Goal: Task Accomplishment & Management: Use online tool/utility

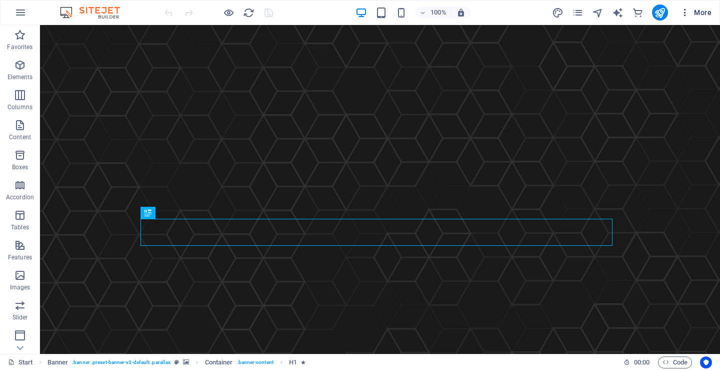
click at [685, 12] on icon "button" at bounding box center [685, 13] width 10 height 10
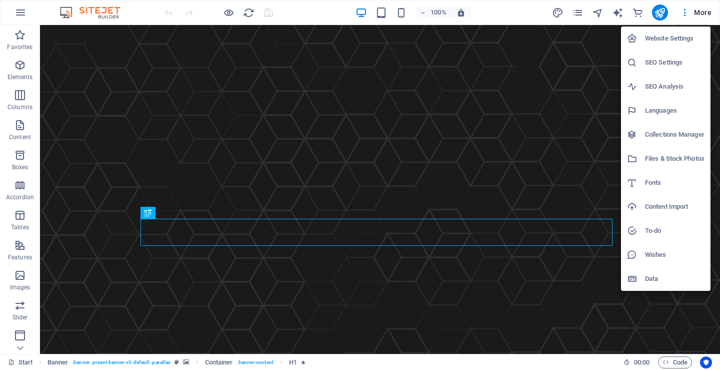
click at [671, 42] on h6 "Website Settings" at bounding box center [675, 39] width 60 height 12
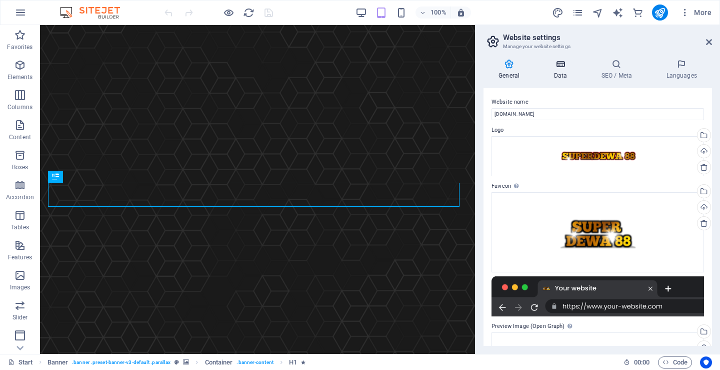
click at [567, 73] on h4 "Data" at bounding box center [563, 69] width 48 height 21
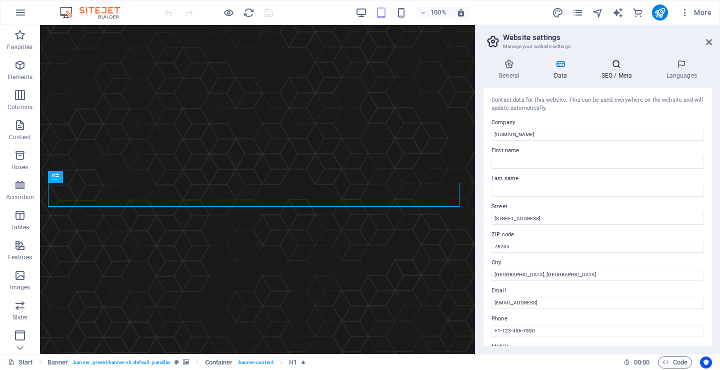
click at [620, 74] on h4 "SEO / Meta" at bounding box center [618, 69] width 65 height 21
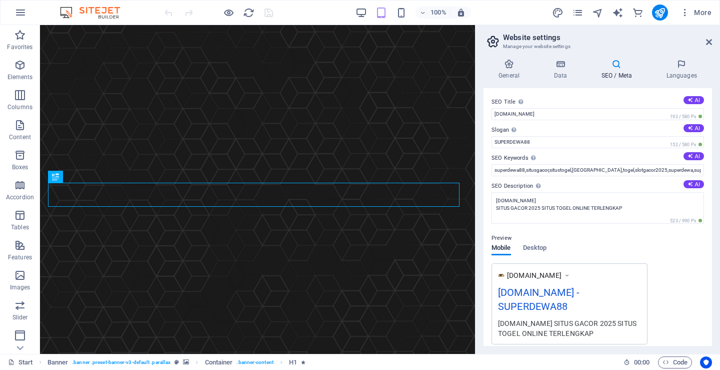
scroll to position [135, 0]
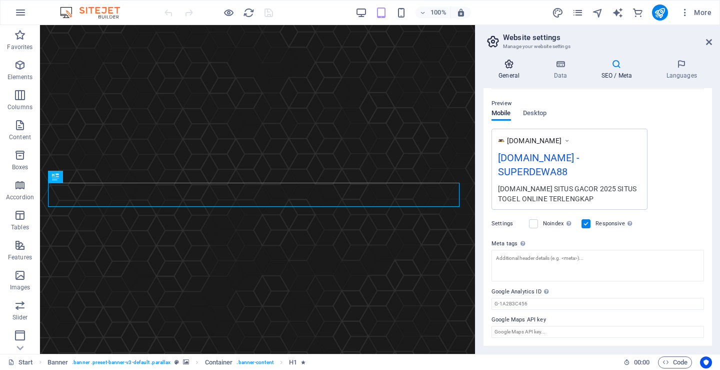
click at [510, 66] on icon at bounding box center [509, 64] width 51 height 10
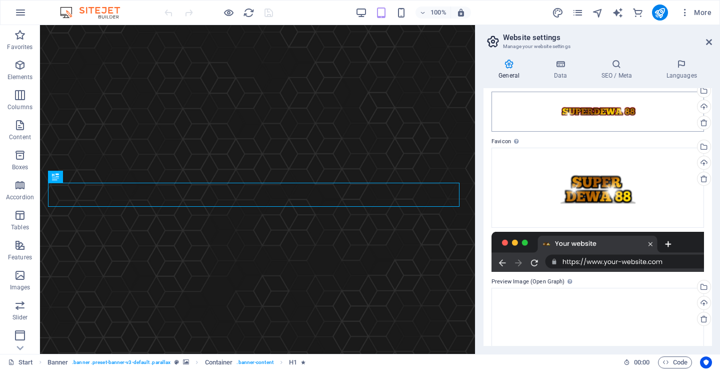
scroll to position [0, 0]
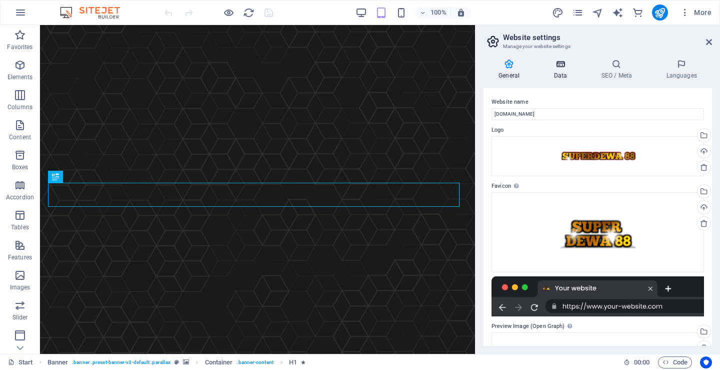
drag, startPoint x: 559, startPoint y: 68, endPoint x: 554, endPoint y: 65, distance: 5.8
click at [558, 68] on icon at bounding box center [561, 64] width 44 height 10
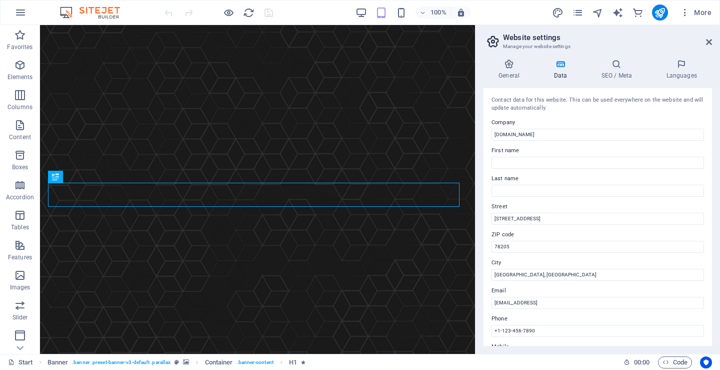
scroll to position [152, 0]
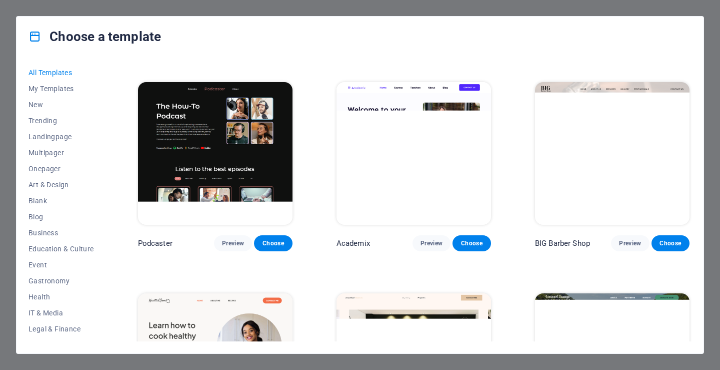
scroll to position [1551, 0]
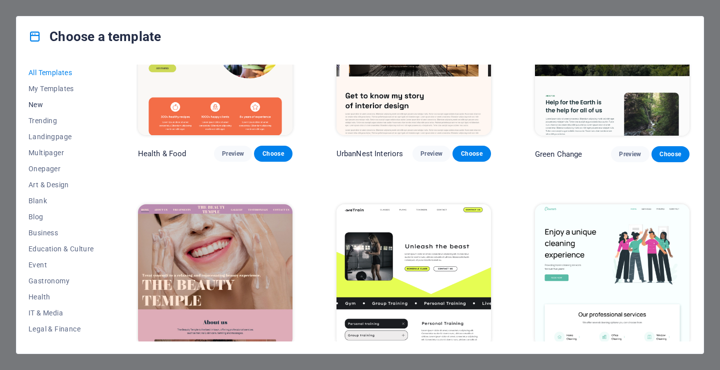
click at [45, 103] on span "New" at bounding box center [62, 105] width 66 height 8
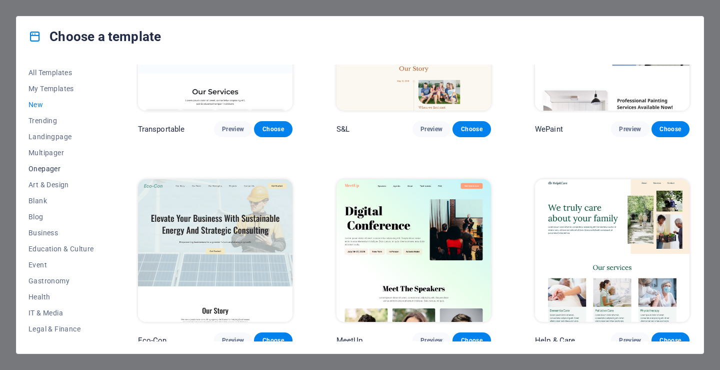
click at [47, 169] on span "Onepager" at bounding box center [62, 169] width 66 height 8
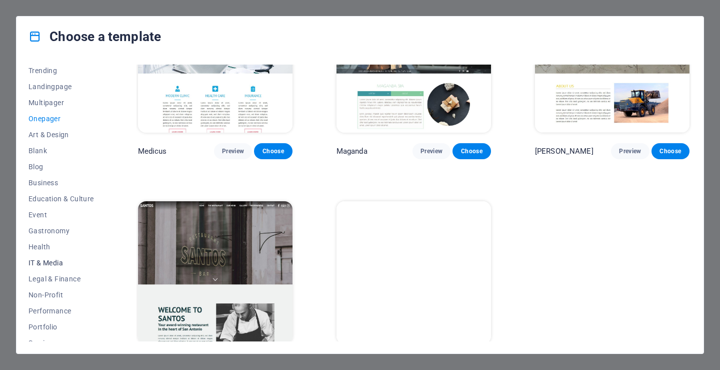
scroll to position [140, 0]
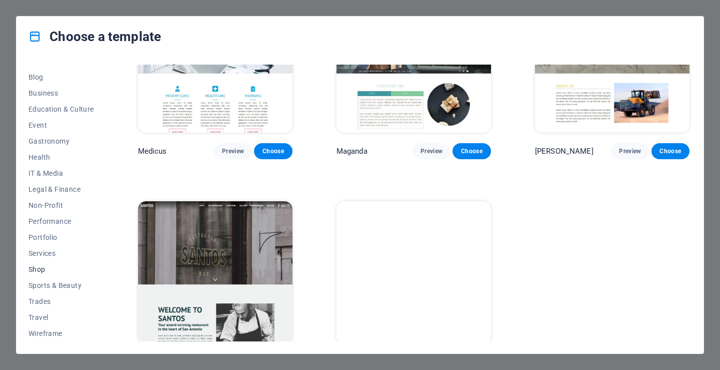
click at [45, 263] on button "Shop" at bounding box center [62, 269] width 66 height 16
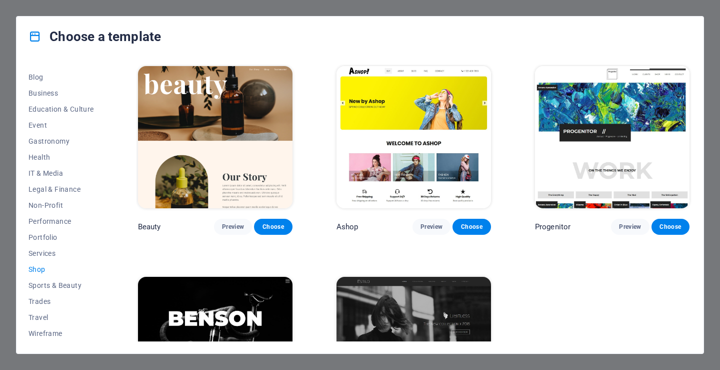
scroll to position [523, 0]
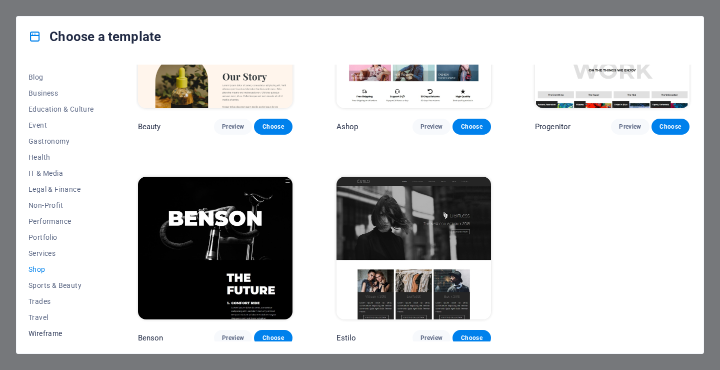
click at [39, 335] on span "Wireframe" at bounding box center [62, 333] width 66 height 8
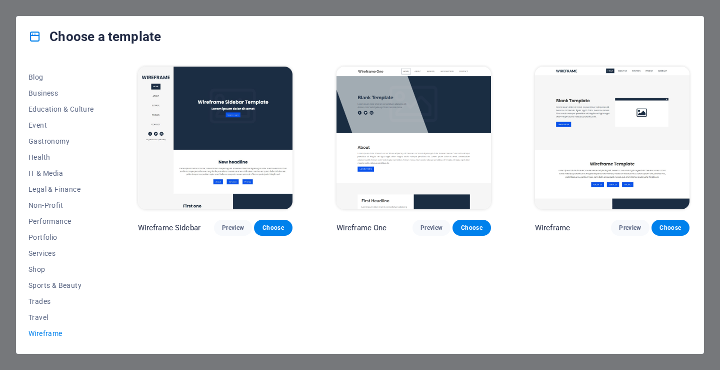
scroll to position [0, 0]
click at [42, 323] on button "Travel" at bounding box center [62, 317] width 66 height 16
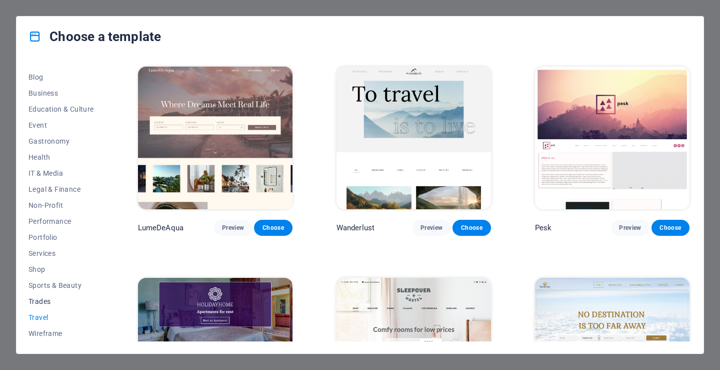
click at [47, 296] on button "Trades" at bounding box center [62, 301] width 66 height 16
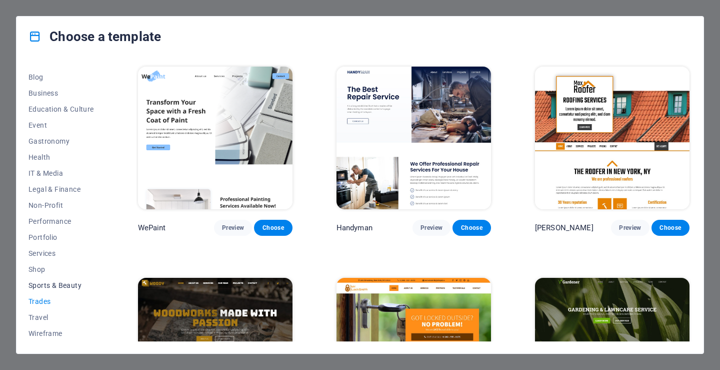
click at [48, 288] on span "Sports & Beauty" at bounding box center [62, 285] width 66 height 8
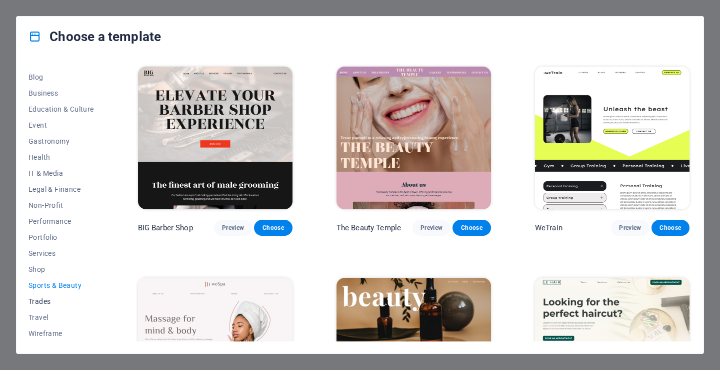
click at [47, 298] on span "Trades" at bounding box center [62, 301] width 66 height 8
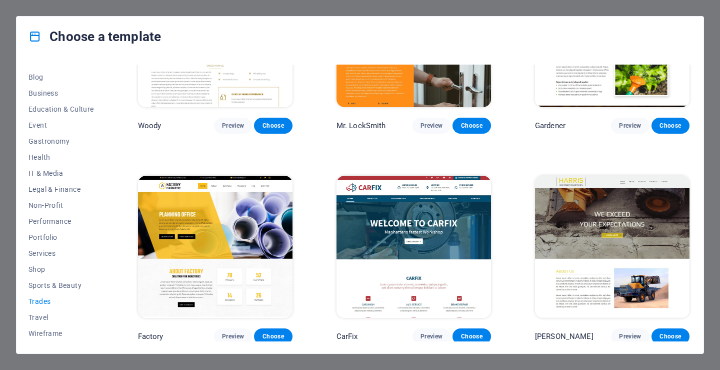
scroll to position [163, 0]
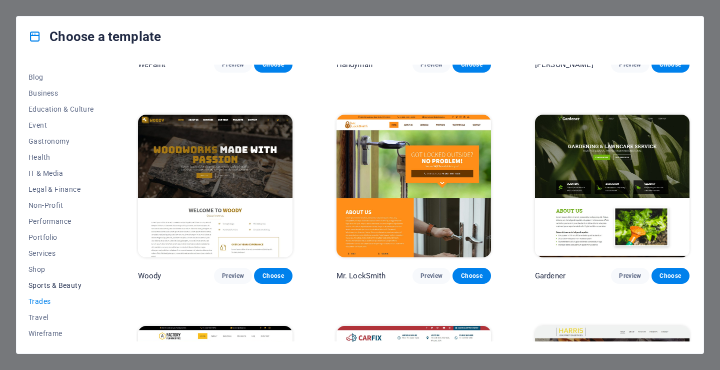
click at [68, 280] on button "Sports & Beauty" at bounding box center [62, 285] width 66 height 16
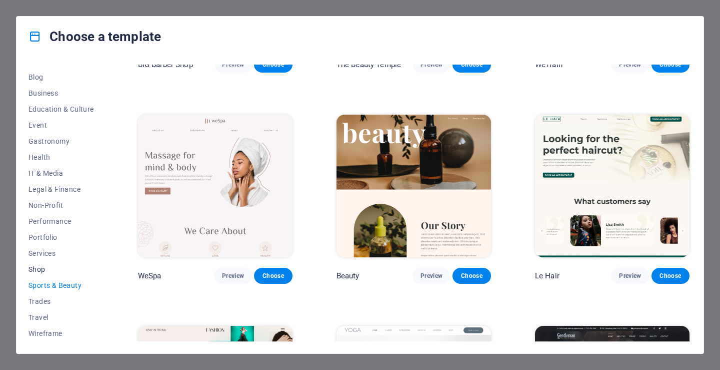
click at [37, 269] on span "Shop" at bounding box center [62, 269] width 66 height 8
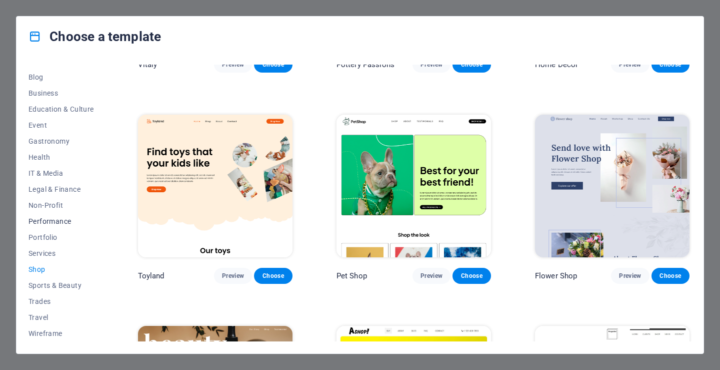
click at [52, 218] on span "Performance" at bounding box center [62, 221] width 66 height 8
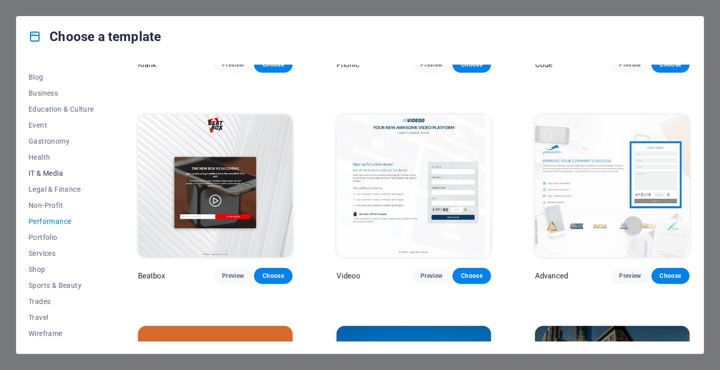
click at [51, 169] on span "IT & Media" at bounding box center [62, 173] width 66 height 8
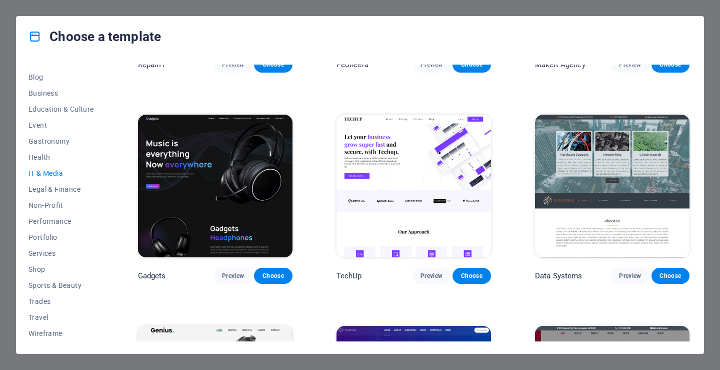
scroll to position [0, 0]
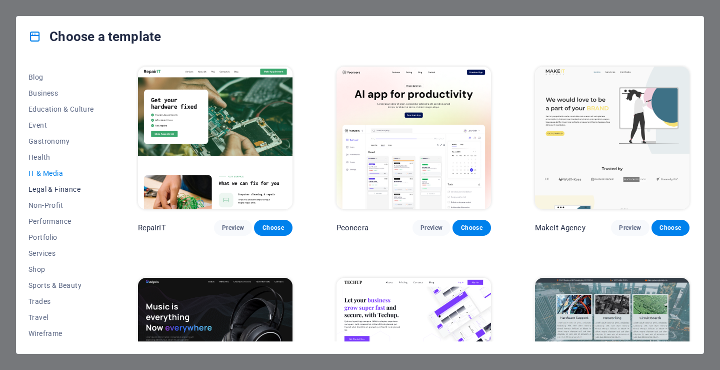
click at [50, 190] on span "Legal & Finance" at bounding box center [62, 189] width 66 height 8
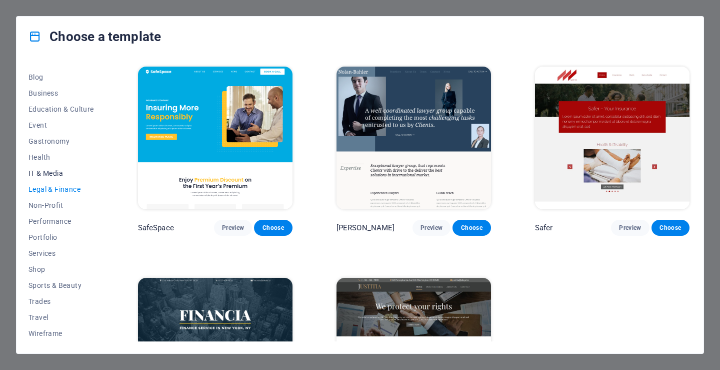
click at [53, 174] on span "IT & Media" at bounding box center [62, 173] width 66 height 8
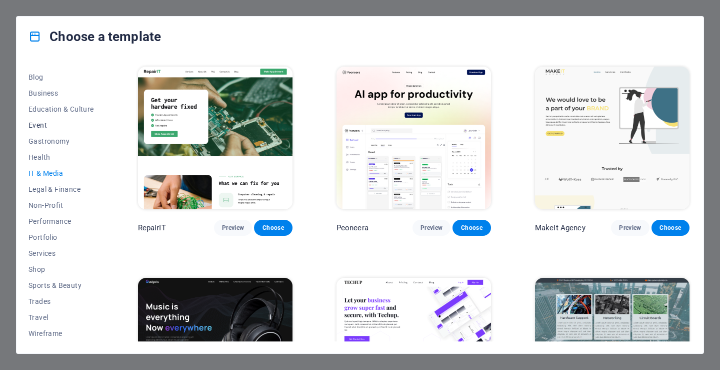
click at [47, 126] on span "Event" at bounding box center [62, 125] width 66 height 8
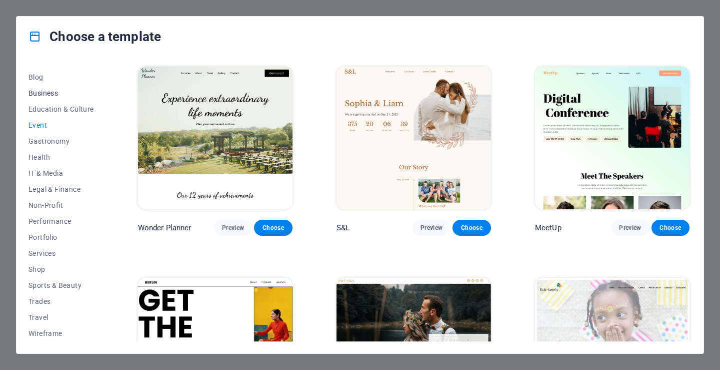
click at [46, 96] on span "Business" at bounding box center [62, 93] width 66 height 8
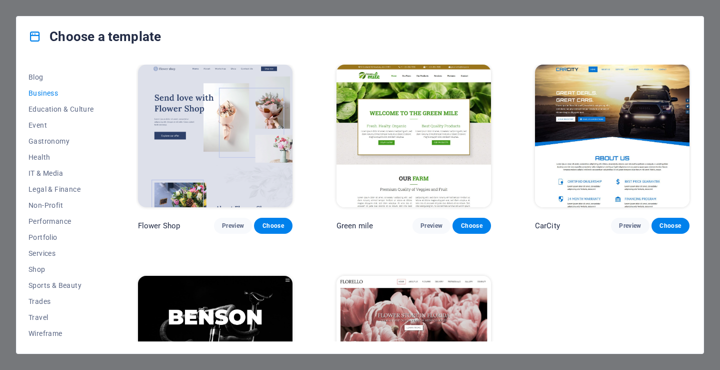
scroll to position [163, 0]
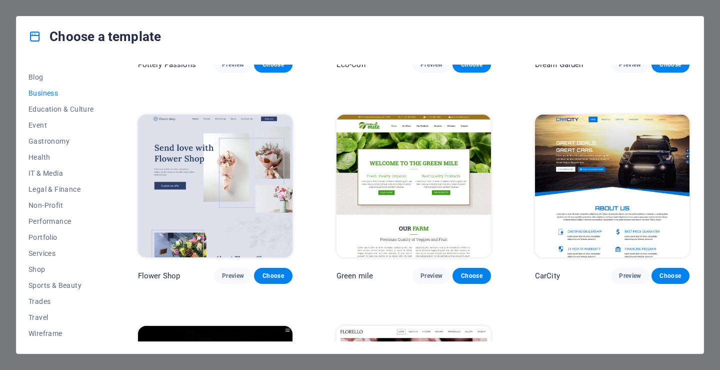
click at [612, 173] on img at bounding box center [612, 186] width 155 height 143
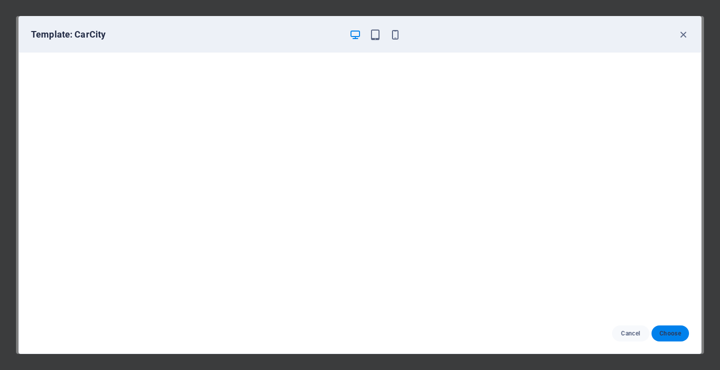
click at [666, 333] on span "Choose" at bounding box center [671, 333] width 22 height 8
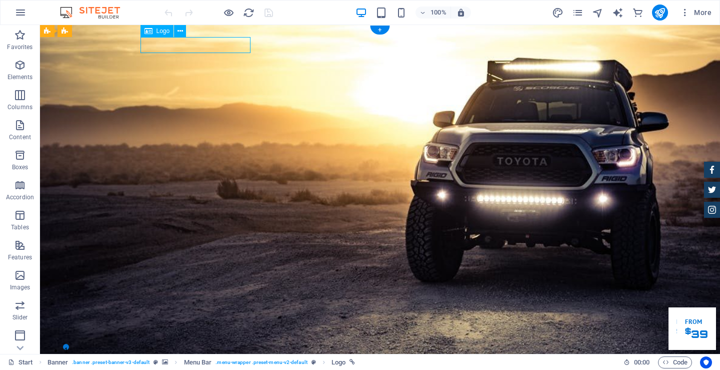
select select "px"
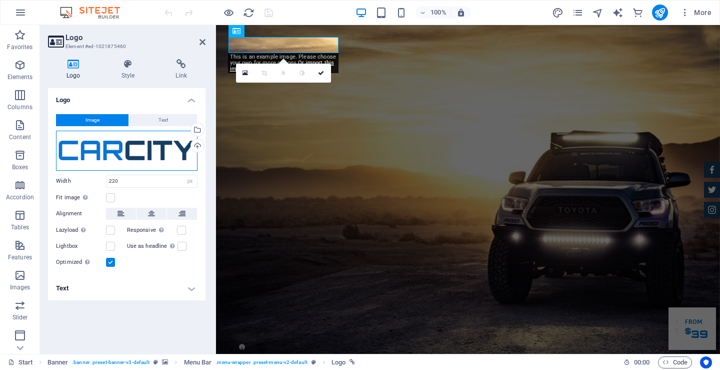
click at [157, 146] on div "Drag files here, click to choose files or select files from Files or our free s…" at bounding box center [127, 151] width 142 height 40
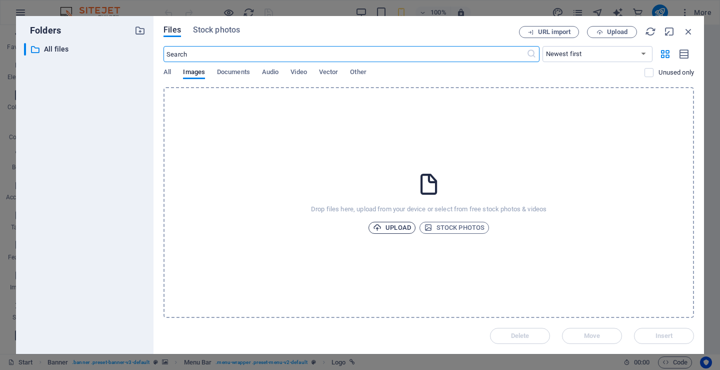
click at [395, 225] on span "Upload" at bounding box center [392, 228] width 38 height 12
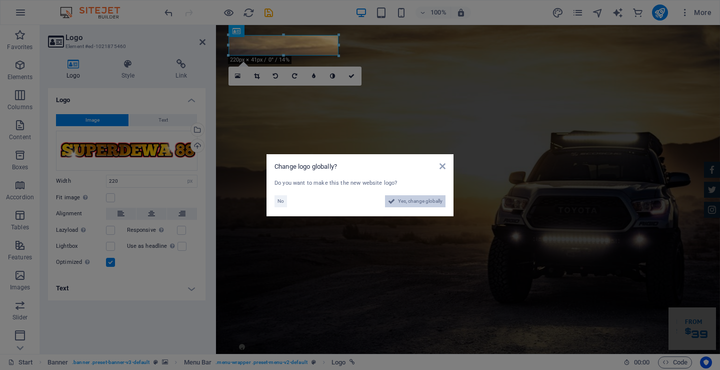
click at [407, 200] on span "Yes, change globally" at bounding box center [420, 201] width 45 height 12
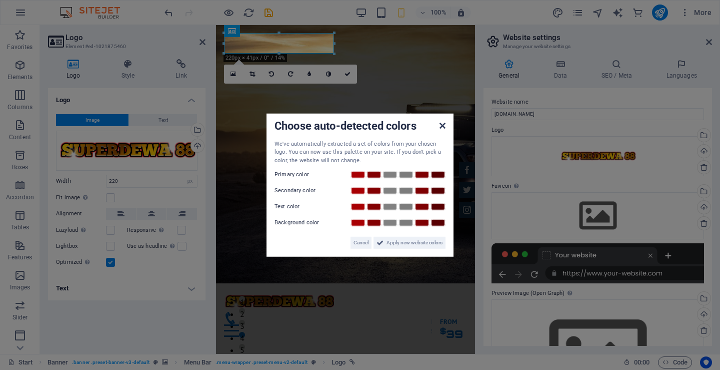
click at [445, 125] on icon at bounding box center [443, 125] width 6 height 8
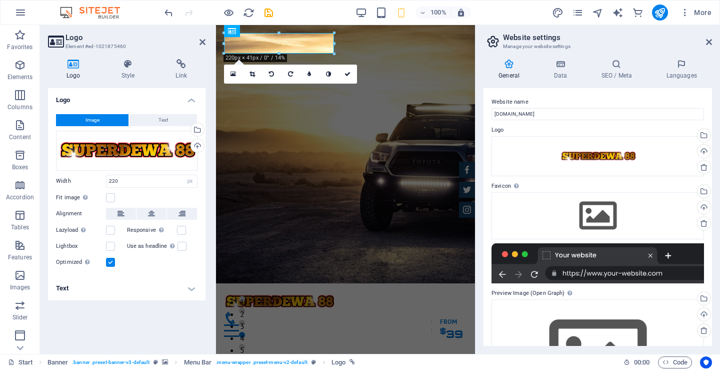
click at [712, 40] on aside "Website settings Manage your website settings General Data SEO / Meta Languages…" at bounding box center [597, 189] width 245 height 329
click at [705, 42] on h2 "Website settings" at bounding box center [607, 37] width 209 height 9
click at [704, 45] on header "Website settings Manage your website settings" at bounding box center [599, 38] width 227 height 26
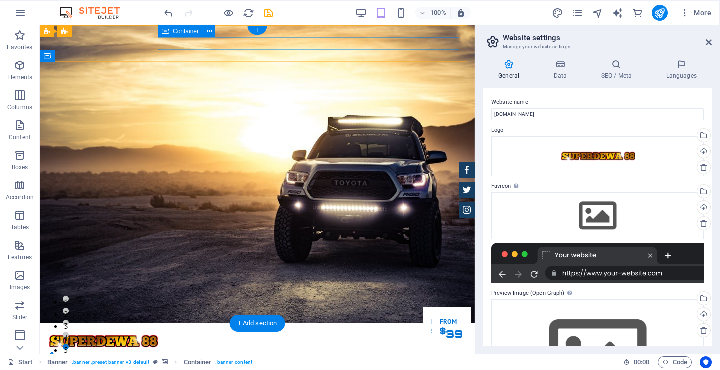
click at [391, 352] on div "Menu" at bounding box center [257, 364] width 419 height 25
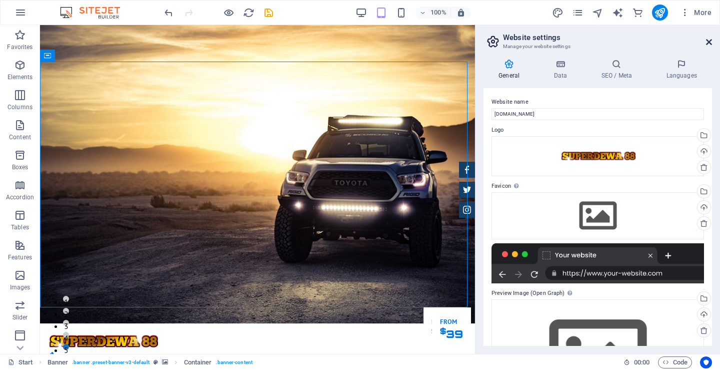
click at [709, 42] on icon at bounding box center [709, 42] width 6 height 8
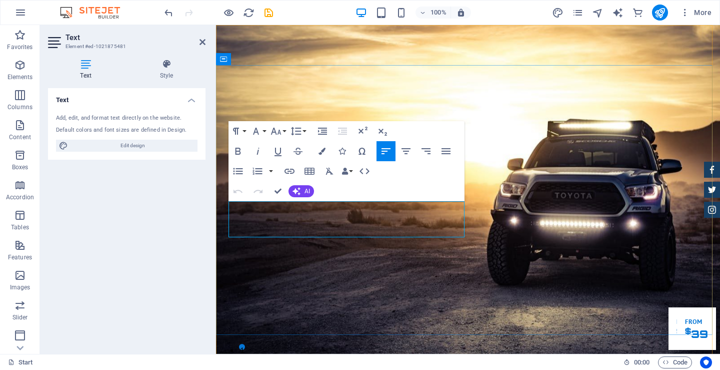
drag, startPoint x: 228, startPoint y: 208, endPoint x: 395, endPoint y: 230, distance: 169.0
drag, startPoint x: 230, startPoint y: 208, endPoint x: 513, endPoint y: 234, distance: 284.4
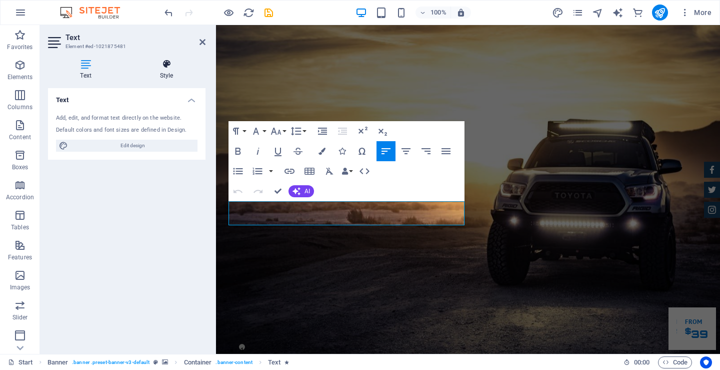
click at [169, 78] on h4 "Style" at bounding box center [167, 69] width 78 height 21
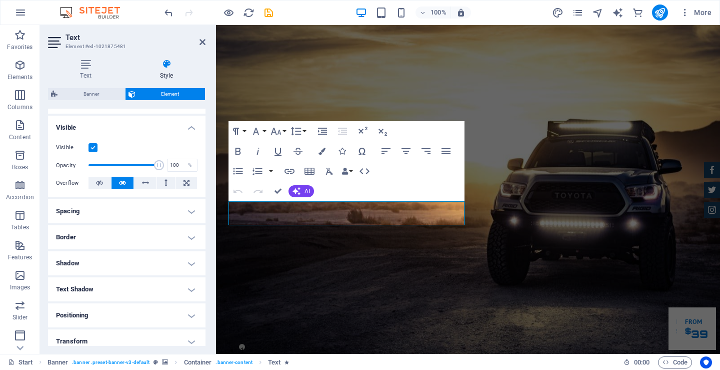
scroll to position [186, 0]
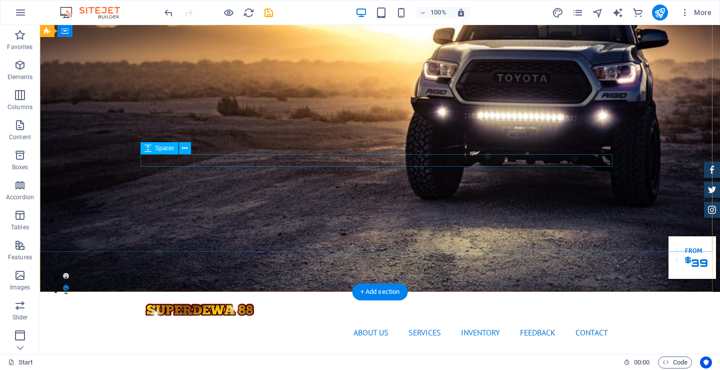
scroll to position [0, 0]
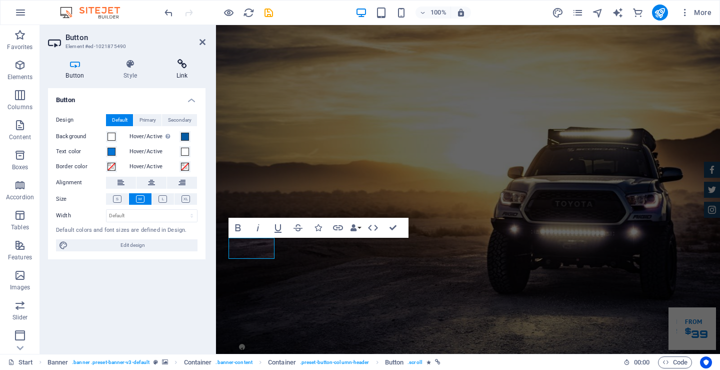
click at [186, 71] on h4 "Link" at bounding box center [182, 69] width 47 height 21
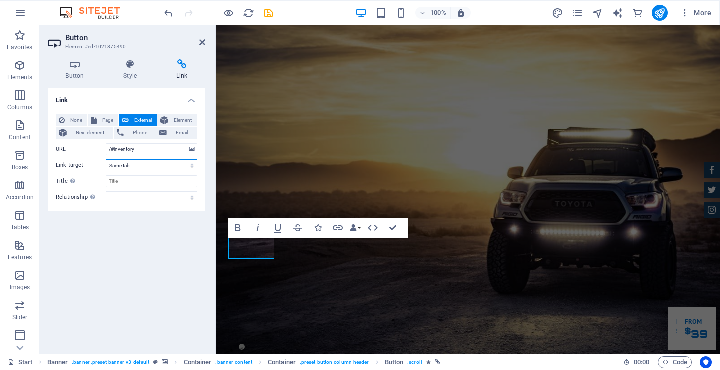
click at [177, 163] on select "New tab Same tab Overlay" at bounding box center [152, 165] width 92 height 12
click at [188, 163] on select "New tab Same tab Overlay" at bounding box center [152, 165] width 92 height 12
select select "blank"
click at [106, 159] on select "New tab Same tab Overlay" at bounding box center [152, 165] width 92 height 12
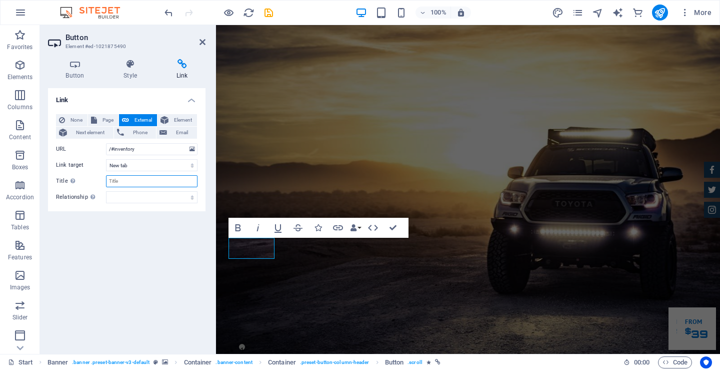
click at [165, 181] on input "Title Additional link description, should not be the same as the link text. The…" at bounding box center [152, 181] width 92 height 12
click at [130, 190] on div "None Page External Element Next element Phone Email Page Start Subpage Legal No…" at bounding box center [127, 158] width 142 height 89
click at [137, 148] on input "/#inventory" at bounding box center [152, 149] width 92 height 12
drag, startPoint x: 152, startPoint y: 154, endPoint x: 101, endPoint y: 154, distance: 50.5
click at [101, 154] on div "URL /#inventory" at bounding box center [127, 149] width 142 height 12
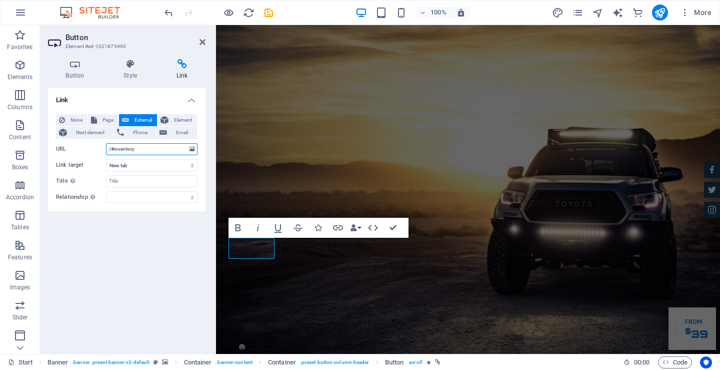
paste input "https://superdewa88.site/"
type input "https://superdewa88.site/"
click at [161, 226] on div "Link None Page External Element Next element Phone Email Page Start Subpage Leg…" at bounding box center [127, 217] width 158 height 258
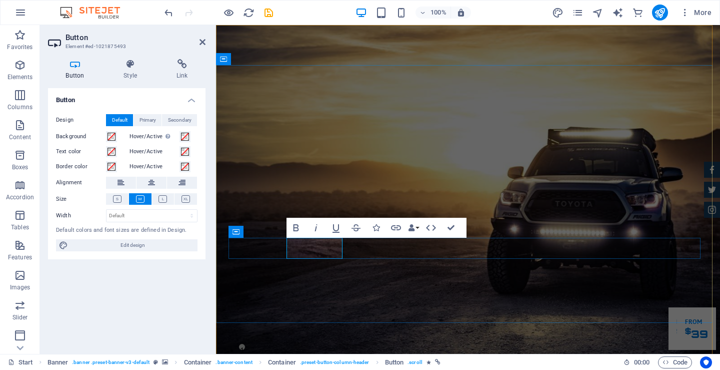
click at [128, 66] on icon at bounding box center [130, 64] width 49 height 10
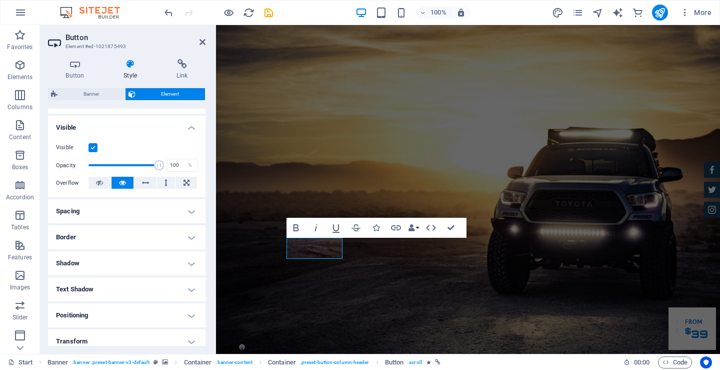
scroll to position [186, 0]
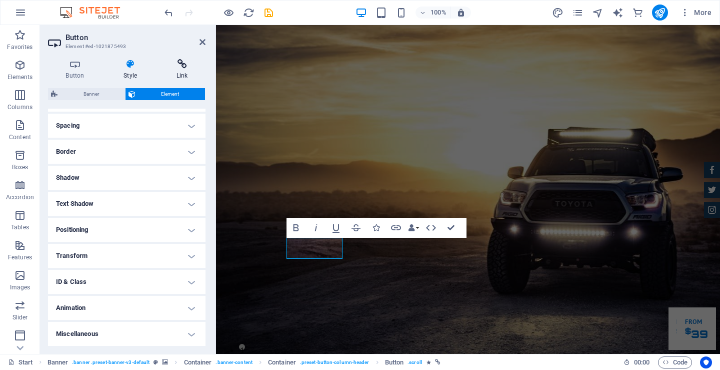
click at [179, 67] on icon at bounding box center [182, 64] width 47 height 10
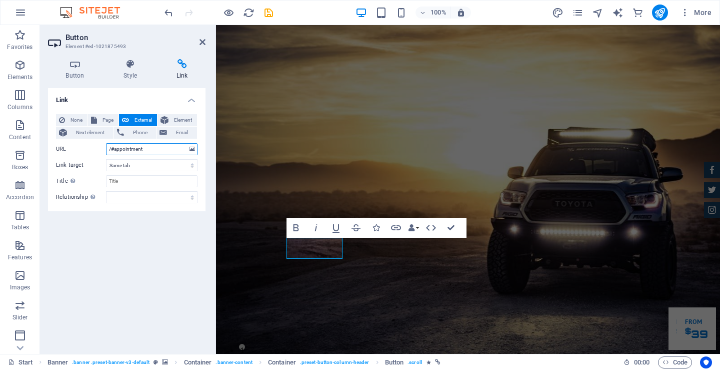
drag, startPoint x: 148, startPoint y: 151, endPoint x: 92, endPoint y: 145, distance: 55.8
click at [92, 145] on div "URL /#appointment" at bounding box center [127, 149] width 142 height 12
paste input "https://superdewa88.site/"
type input "https://superdewa88.site/"
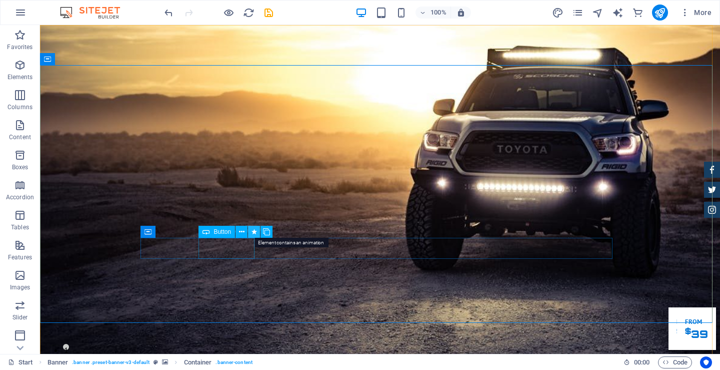
click at [253, 234] on icon at bounding box center [255, 232] width 6 height 11
select select "fade"
select select "s"
select select "onload"
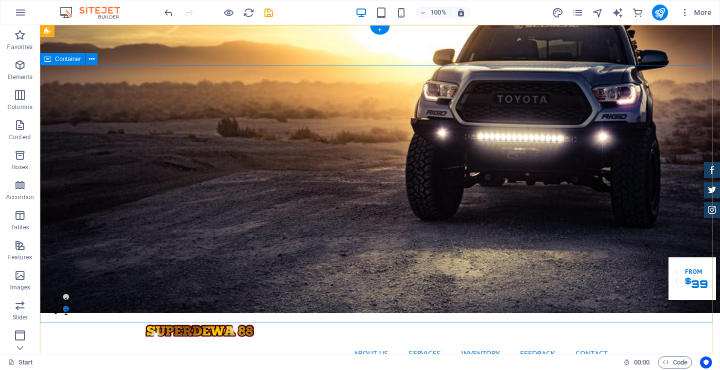
scroll to position [0, 0]
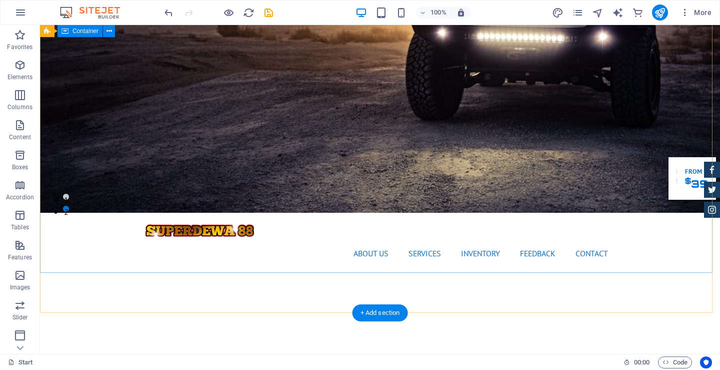
scroll to position [50, 0]
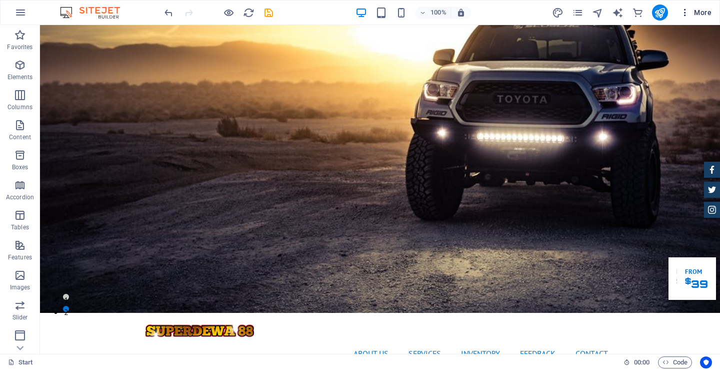
click at [686, 10] on icon "button" at bounding box center [685, 13] width 10 height 10
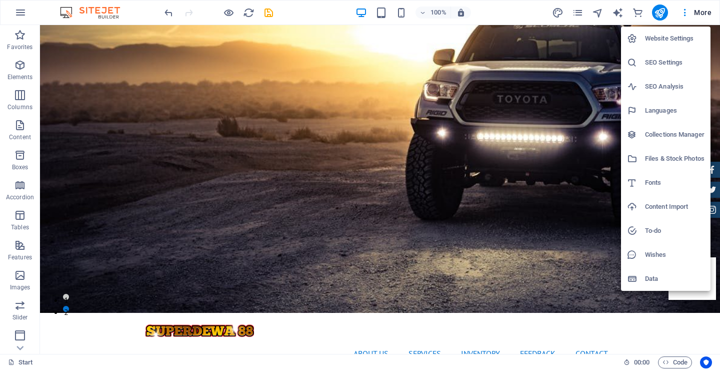
click at [668, 60] on h6 "SEO Settings" at bounding box center [675, 63] width 60 height 12
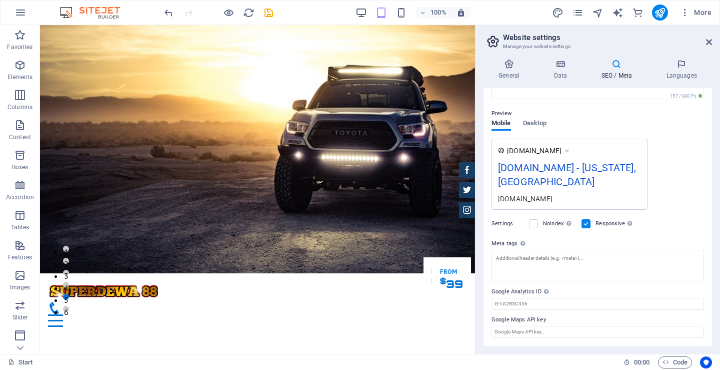
scroll to position [0, 0]
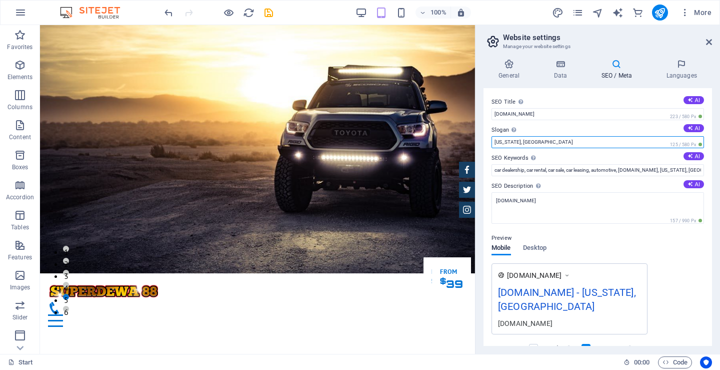
drag, startPoint x: 538, startPoint y: 143, endPoint x: 475, endPoint y: 143, distance: 63.0
click at [475, 143] on aside "Website settings Manage your website settings General Data SEO / Meta Languages…" at bounding box center [597, 189] width 245 height 329
type input "SUPERDEWA88"
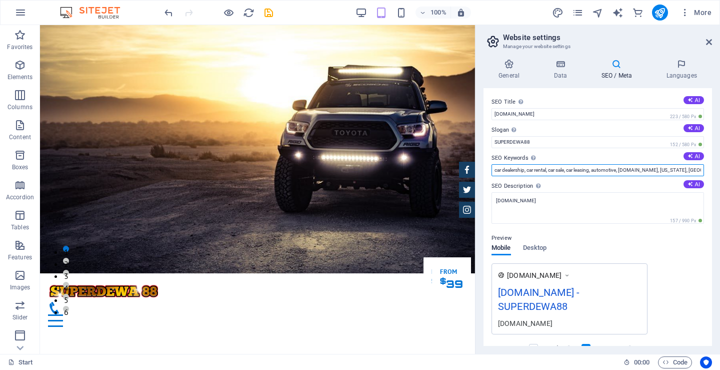
scroll to position [0, 13]
drag, startPoint x: 495, startPoint y: 170, endPoint x: 713, endPoint y: 173, distance: 218.6
click at [713, 173] on div "General Data SEO / Meta Languages Website name superdewa88xyz.co-id.id Logo Dra…" at bounding box center [598, 202] width 245 height 303
type input "S"
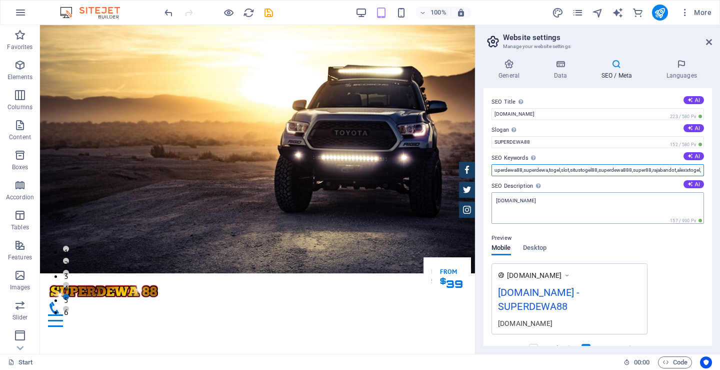
scroll to position [50, 0]
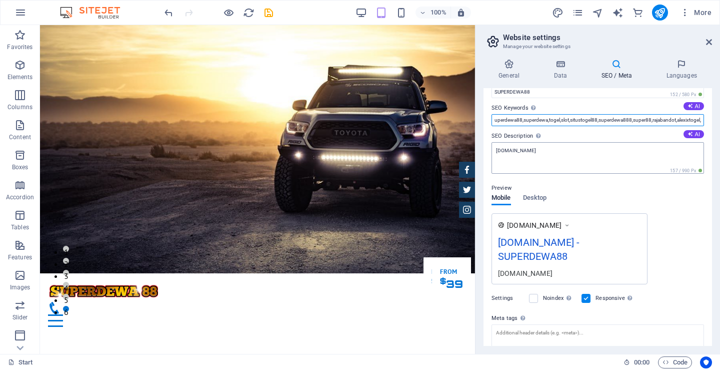
type input "superdewa88,superdewa,togel,slot,situstogel88,superdewa888,super88,rajabandot,a…"
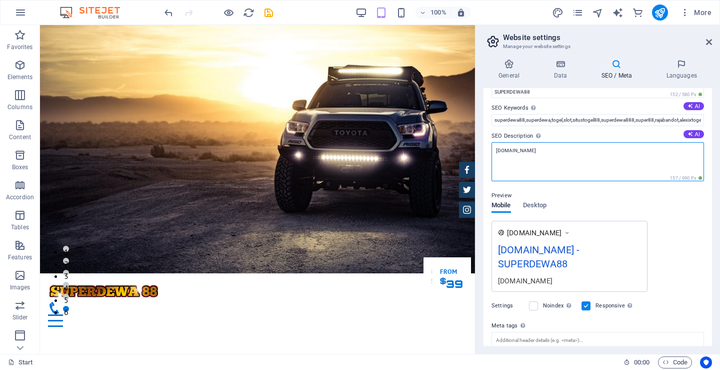
drag, startPoint x: 557, startPoint y: 153, endPoint x: 490, endPoint y: 152, distance: 67.0
click at [490, 152] on div "SEO Title The title of your website - make it something that stands out in sear…" at bounding box center [598, 217] width 229 height 258
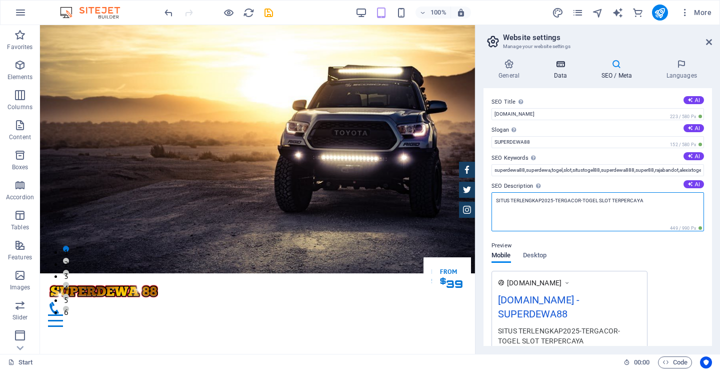
type textarea "SITUS TERLENGKAP2025-TERGACOR-TOGEL SLOT TERPERCAYA"
click at [561, 74] on h4 "Data" at bounding box center [563, 69] width 48 height 21
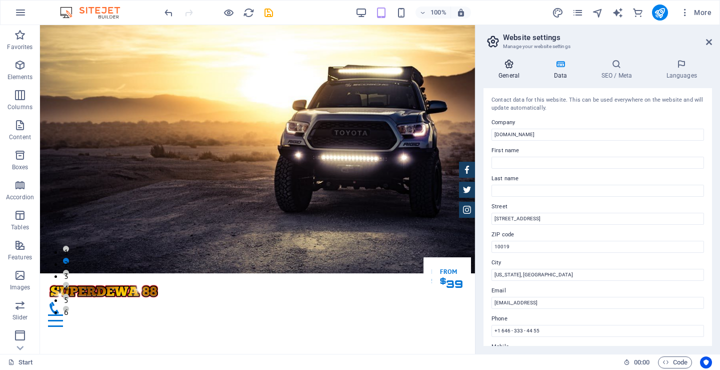
click at [502, 74] on h4 "General" at bounding box center [511, 69] width 55 height 21
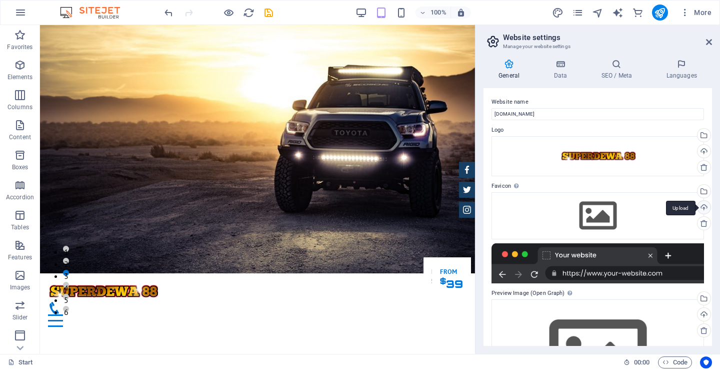
click at [705, 209] on div "Upload" at bounding box center [703, 208] width 15 height 15
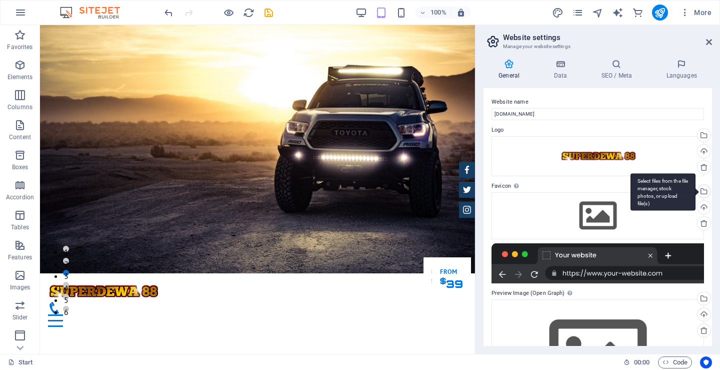
click at [696, 190] on div "Select files from the file manager, stock photos, or upload file(s)" at bounding box center [663, 192] width 65 height 38
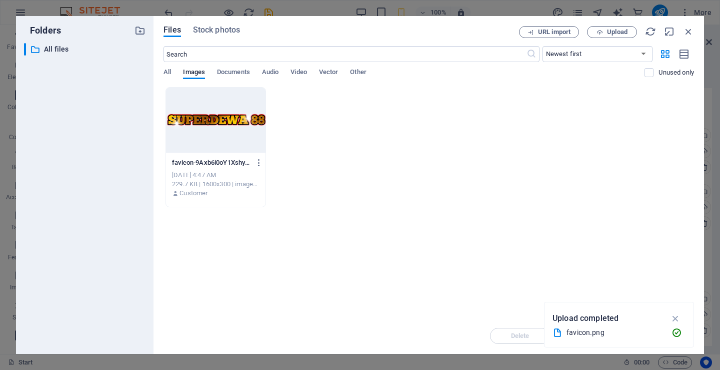
click at [247, 130] on div at bounding box center [216, 120] width 100 height 65
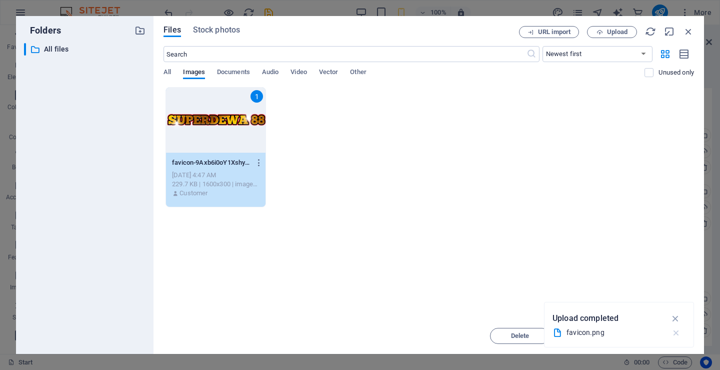
click at [676, 333] on icon "button" at bounding box center [676, 333] width 11 height 10
click at [671, 335] on span "Insert" at bounding box center [665, 336] width 18 height 6
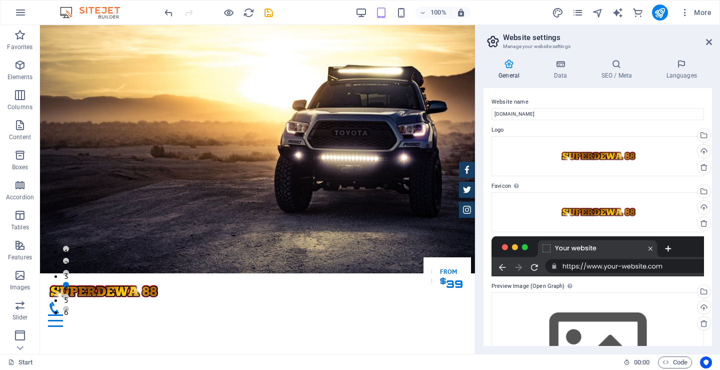
scroll to position [69, 0]
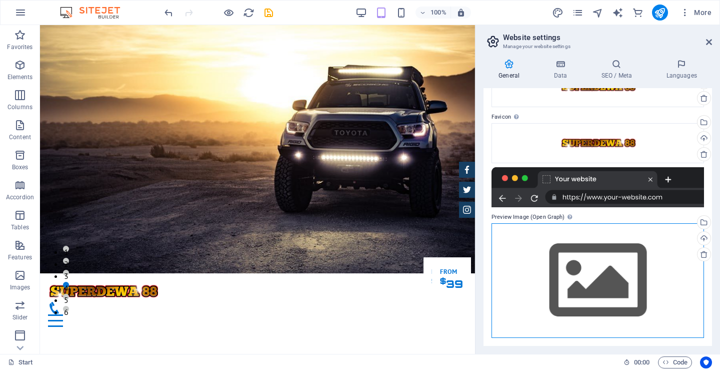
click at [591, 263] on div "Drag files here, click to choose files or select files from Files or our free s…" at bounding box center [598, 280] width 213 height 115
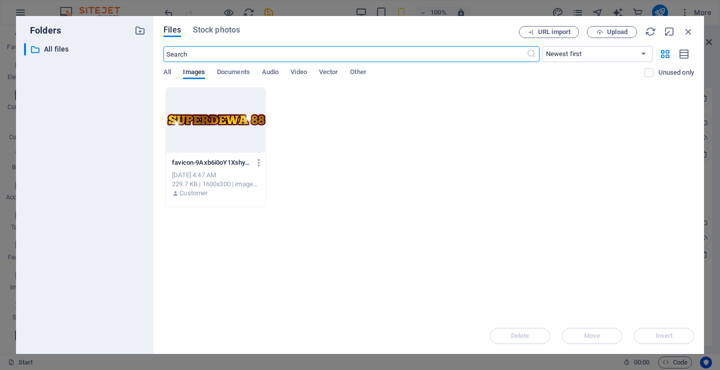
click at [223, 124] on div at bounding box center [216, 120] width 100 height 65
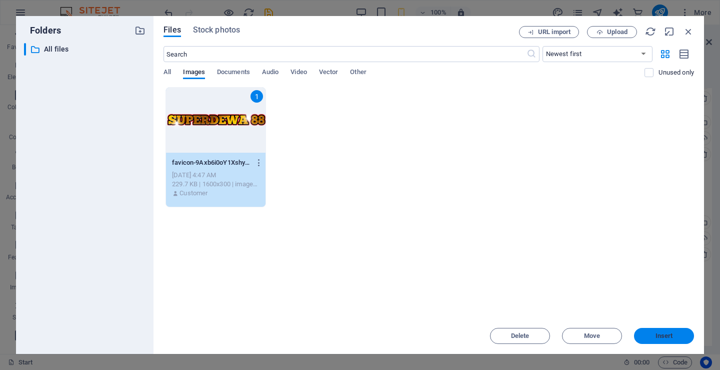
click at [664, 338] on span "Insert" at bounding box center [665, 336] width 18 height 6
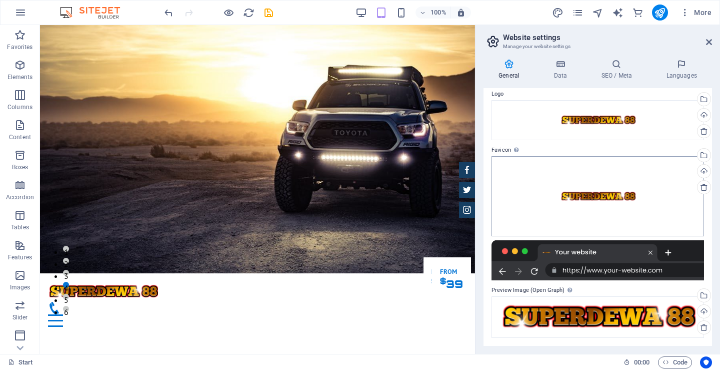
scroll to position [0, 0]
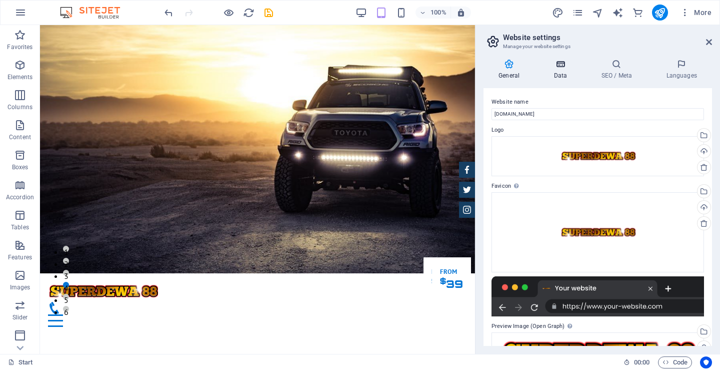
click at [557, 69] on icon at bounding box center [561, 64] width 44 height 10
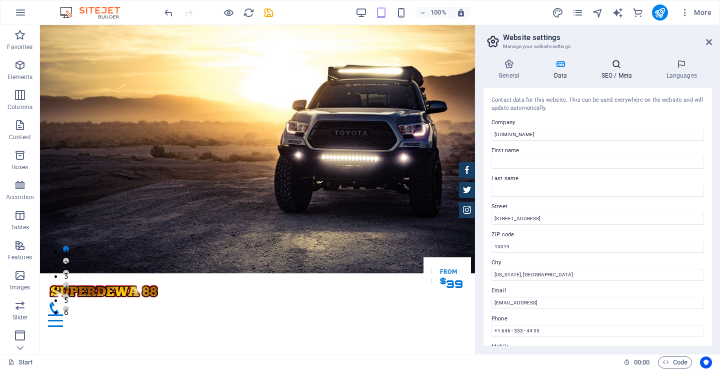
click at [614, 68] on icon at bounding box center [616, 64] width 61 height 10
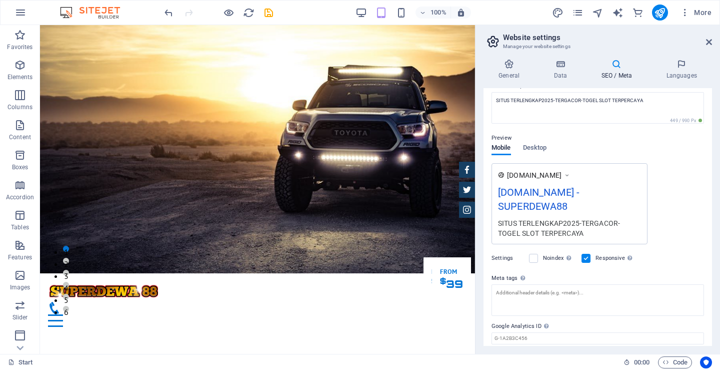
scroll to position [135, 0]
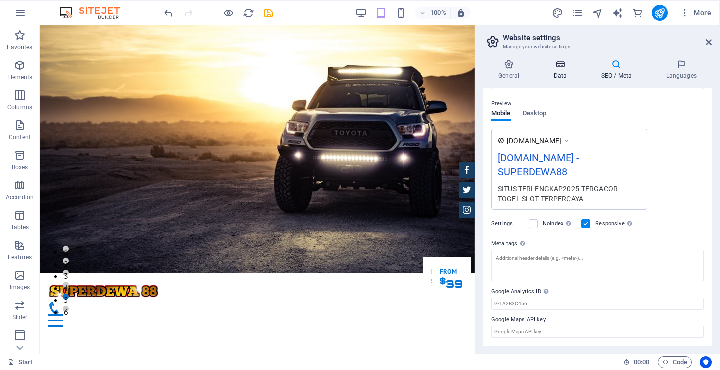
click at [570, 71] on h4 "Data" at bounding box center [563, 69] width 48 height 21
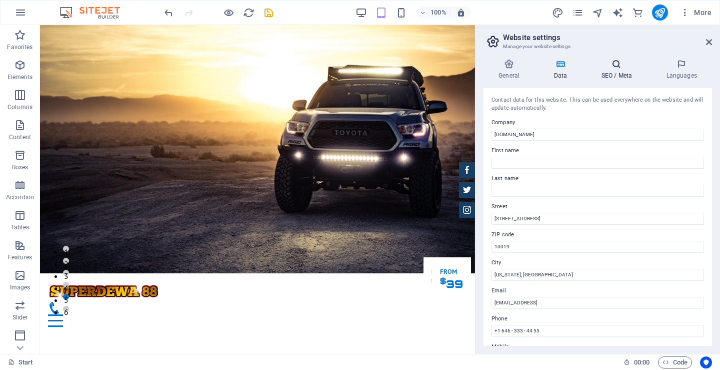
click at [615, 72] on h4 "SEO / Meta" at bounding box center [618, 69] width 65 height 21
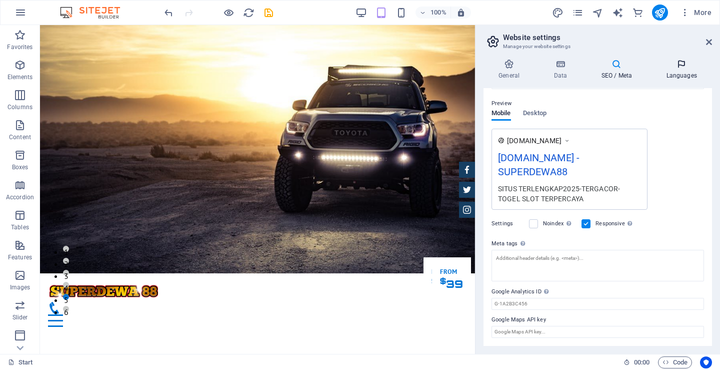
click at [685, 69] on h4 "Languages" at bounding box center [681, 69] width 61 height 21
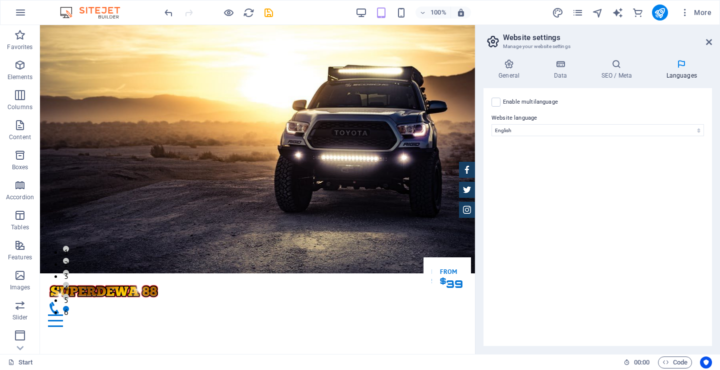
click at [502, 101] on div "Enable multilanguage To disable multilanguage delete all languages until only o…" at bounding box center [598, 102] width 213 height 12
click at [610, 133] on select "Abkhazian Afar Afrikaans Akan Albanian Amharic Arabic Aragonese Armenian Assame…" at bounding box center [598, 130] width 213 height 12
select select "70"
click at [492, 124] on select "Abkhazian Afar Afrikaans Akan Albanian Amharic Arabic Aragonese Armenian Assame…" at bounding box center [598, 130] width 213 height 12
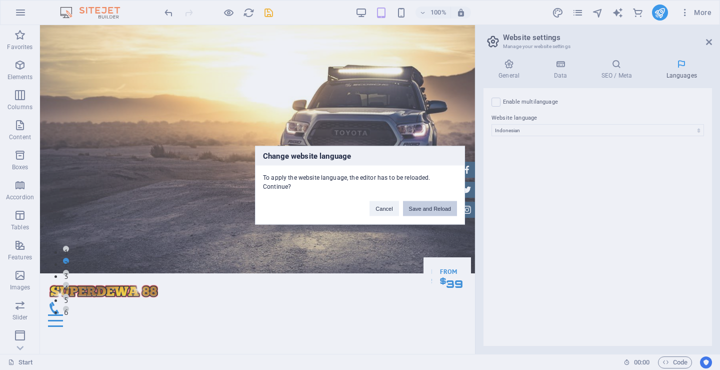
click at [430, 210] on button "Save and Reload" at bounding box center [430, 208] width 54 height 15
checkbox input "false"
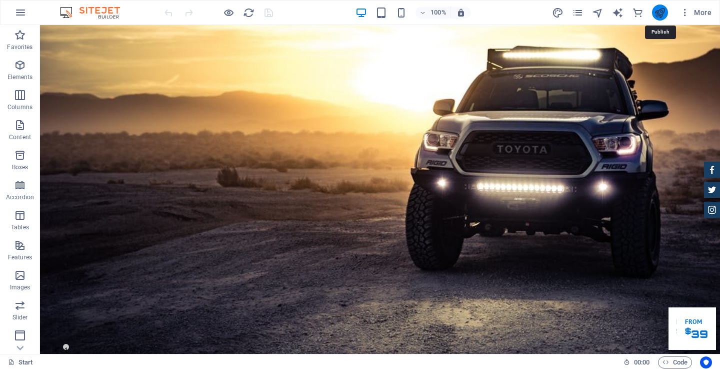
click at [659, 12] on icon "publish" at bounding box center [660, 13] width 12 height 12
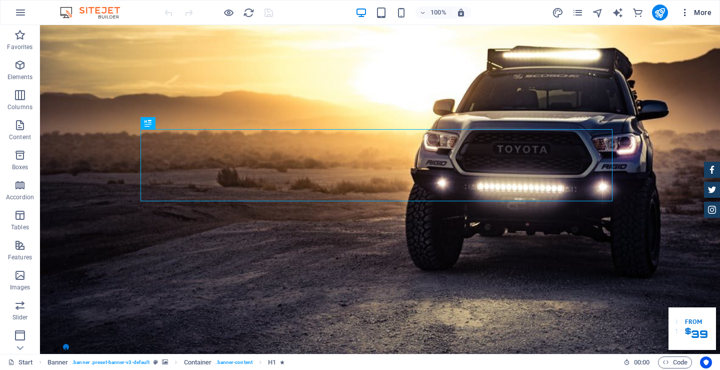
click at [686, 16] on icon "button" at bounding box center [685, 13] width 10 height 10
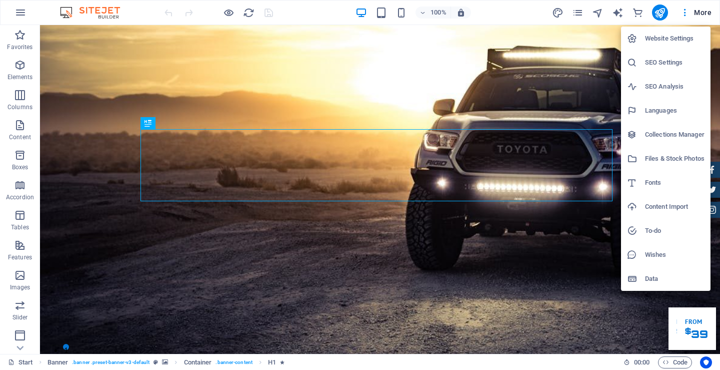
click at [672, 67] on h6 "SEO Settings" at bounding box center [675, 63] width 60 height 12
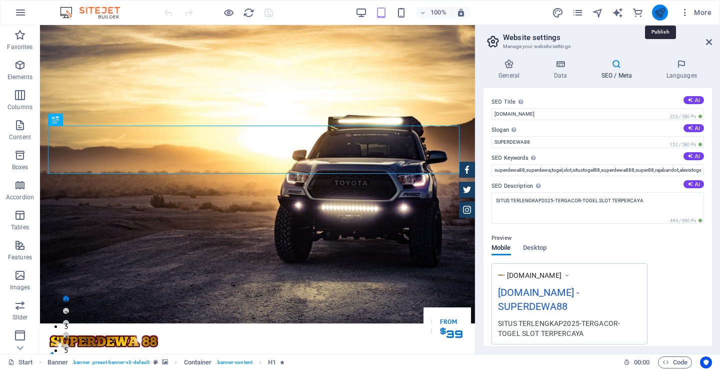
click at [657, 16] on icon "publish" at bounding box center [660, 13] width 12 height 12
